Goal: Find specific fact: Find specific fact

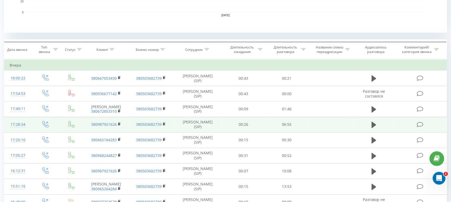
scroll to position [200, 0]
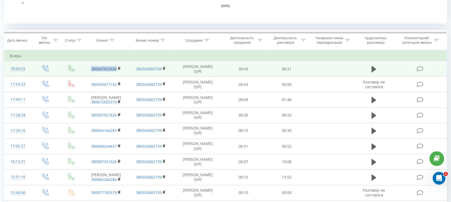
drag, startPoint x: 117, startPoint y: 71, endPoint x: 87, endPoint y: 74, distance: 30.8
click at [87, 74] on td "380667053430" at bounding box center [106, 68] width 45 height 15
copy link "380667053430"
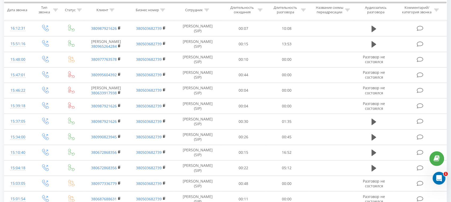
scroll to position [100, 0]
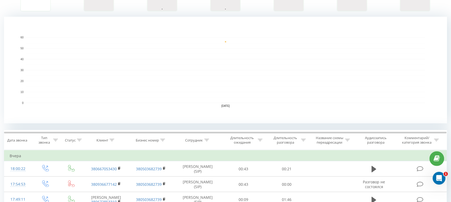
drag, startPoint x: 103, startPoint y: 138, endPoint x: 318, endPoint y: 55, distance: 230.5
click at [319, 55] on rect "A chart." at bounding box center [225, 70] width 399 height 66
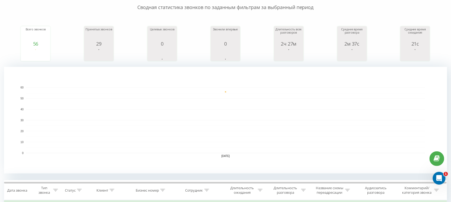
scroll to position [0, 0]
